Goal: Navigation & Orientation: Go to known website

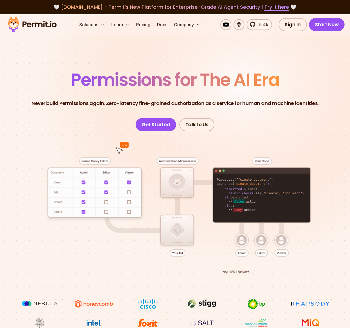
scroll to position [2700, 0]
